Goal: Transaction & Acquisition: Purchase product/service

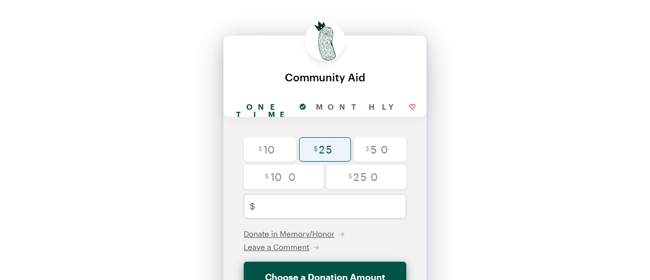
click at [319, 141] on input "radio" at bounding box center [325, 149] width 52 height 24
radio input "true"
type input "25"
checkbox input "false"
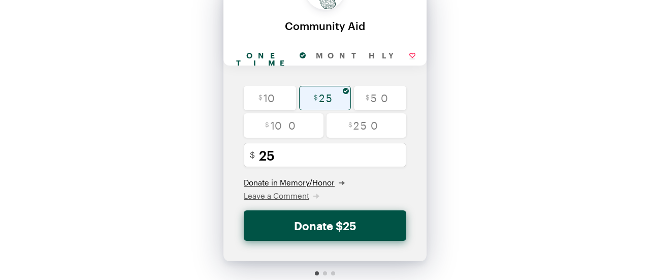
scroll to position [60, 0]
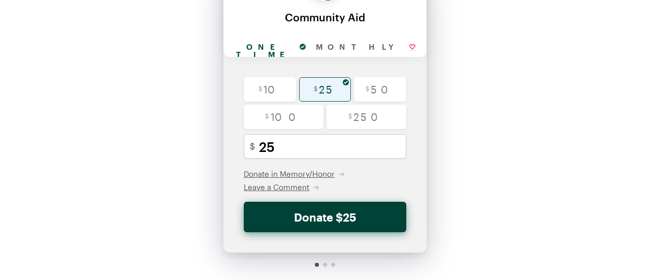
click at [324, 220] on button "Donate $25" at bounding box center [325, 217] width 163 height 30
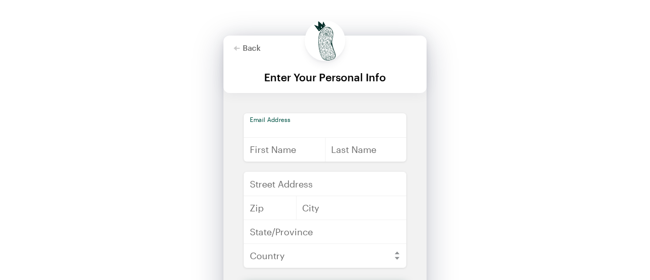
click at [296, 123] on input "email" at bounding box center [325, 125] width 163 height 24
type input "[EMAIL_ADDRESS][DOMAIN_NAME]"
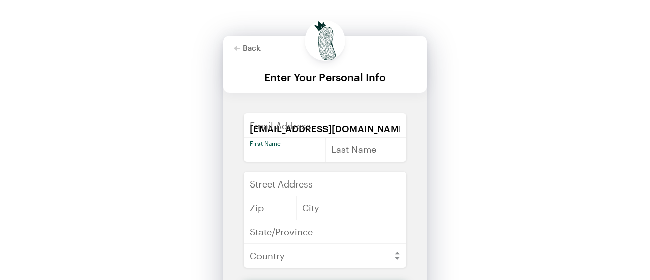
type input "Taryn"
type input "[PERSON_NAME]"
type input "[STREET_ADDRESS]"
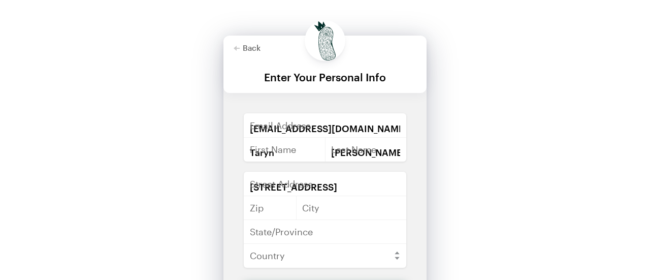
type input "70115"
type input "[GEOGRAPHIC_DATA]"
type input "LA"
select select "US"
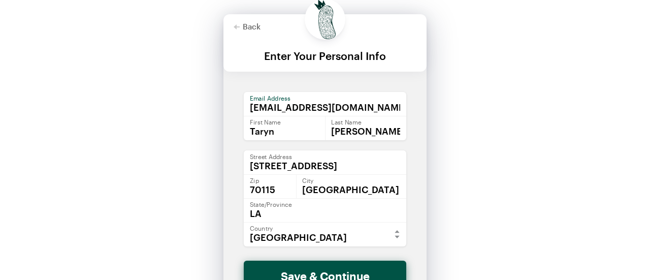
scroll to position [64, 0]
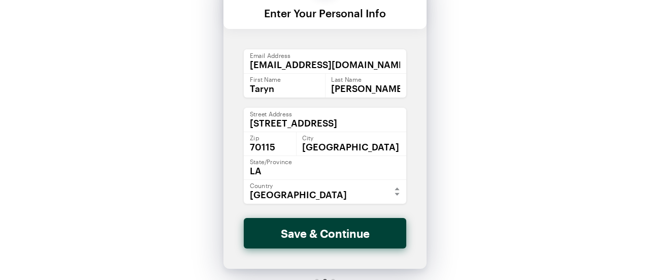
click at [318, 235] on button "Save & Continue" at bounding box center [325, 233] width 163 height 30
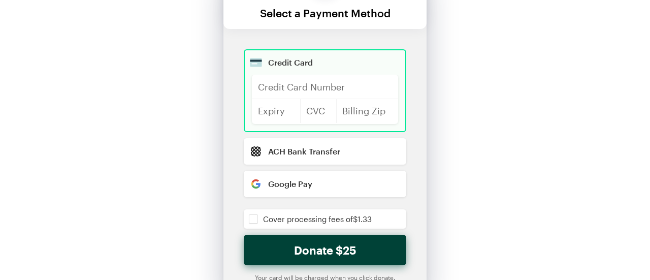
scroll to position [0, 0]
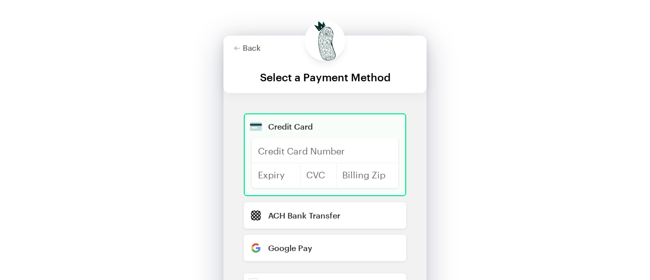
click at [285, 145] on div at bounding box center [325, 151] width 146 height 24
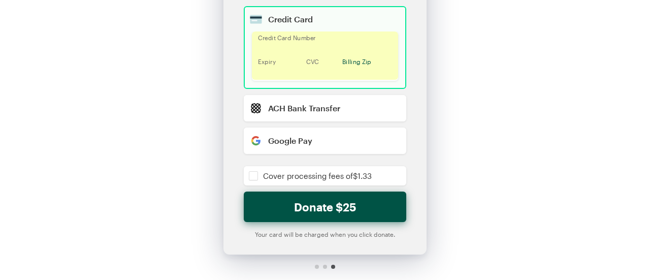
scroll to position [116, 0]
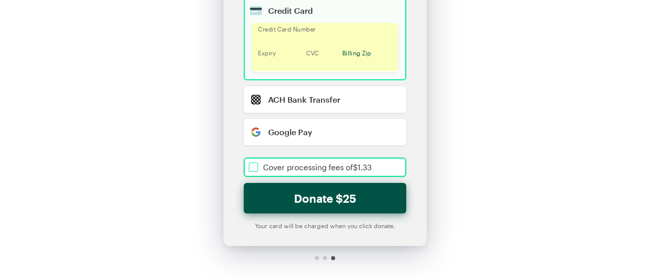
click at [252, 168] on input "checkbox" at bounding box center [325, 167] width 163 height 19
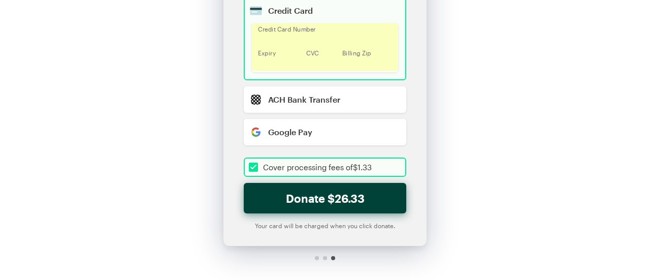
click at [328, 199] on button "Donate $26.33" at bounding box center [325, 198] width 163 height 30
checkbox input "true"
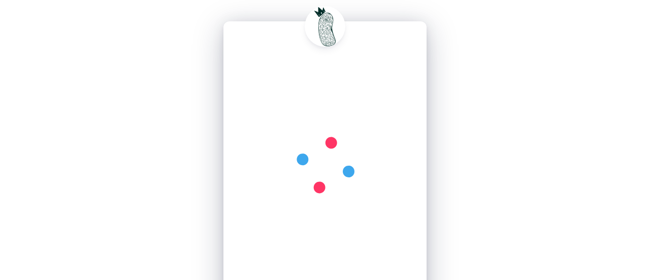
scroll to position [0, 0]
